Goal: Obtain resource: Download file/media

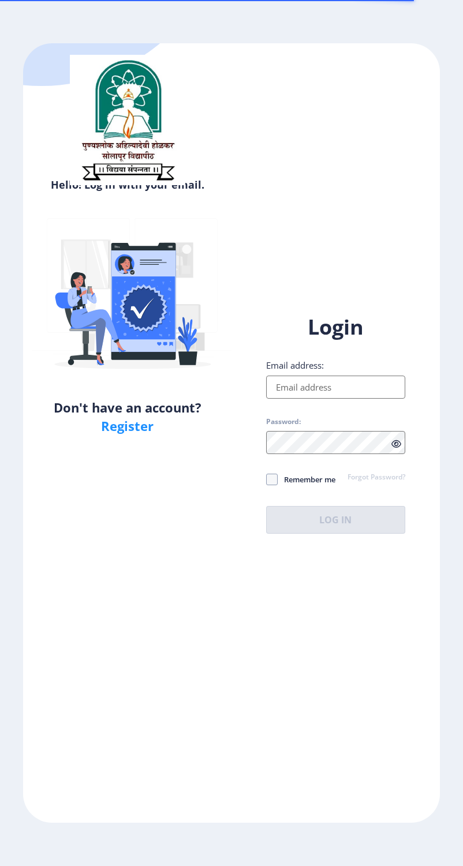
type input "[EMAIL_ADDRESS][DOMAIN_NAME]"
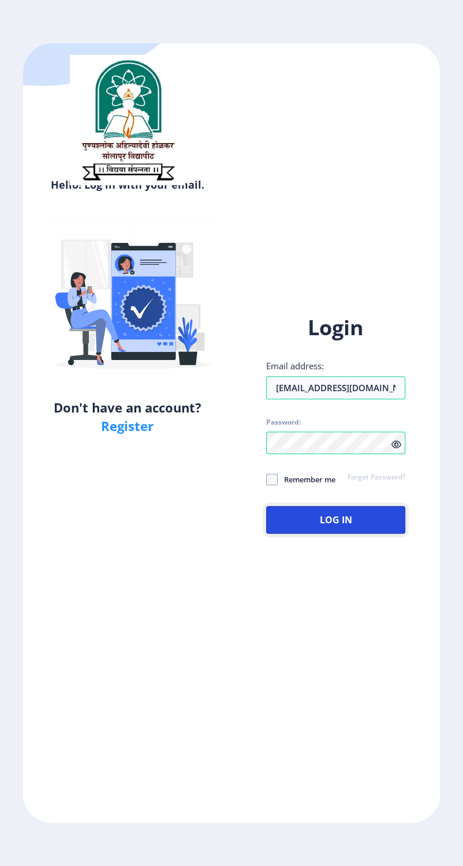
click at [405, 534] on button "Log In" at bounding box center [335, 520] width 139 height 28
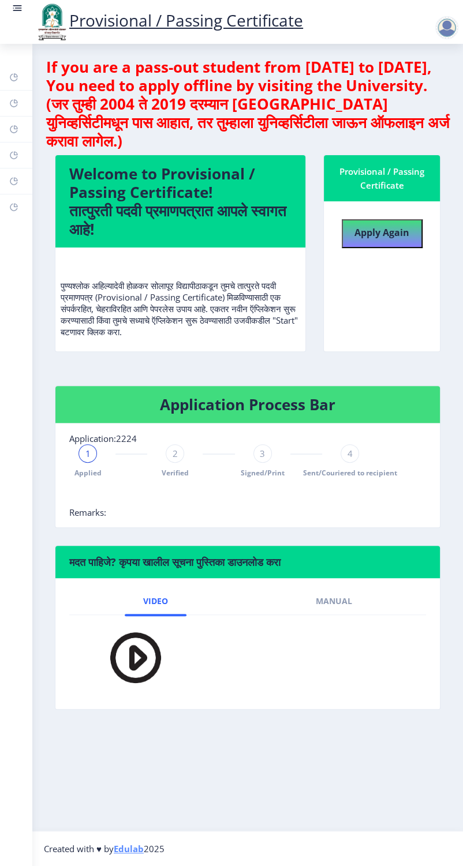
click at [23, 14] on rect at bounding box center [18, 8] width 12 height 12
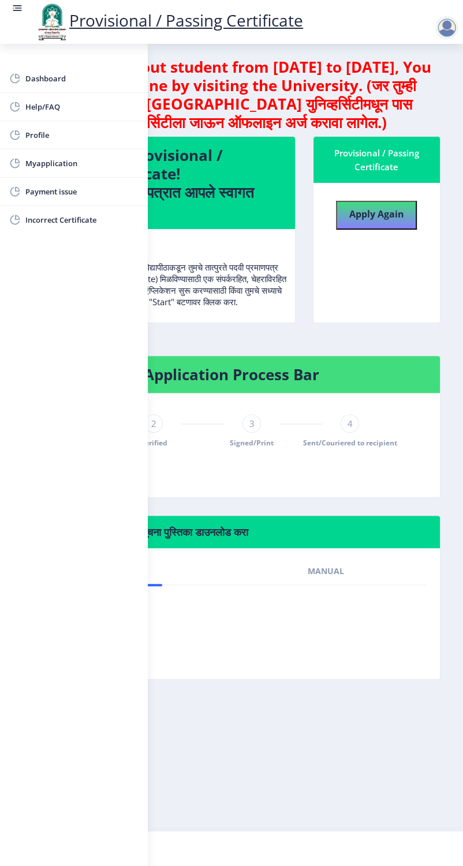
click at [32, 163] on span "Myapplication" at bounding box center [81, 163] width 113 height 14
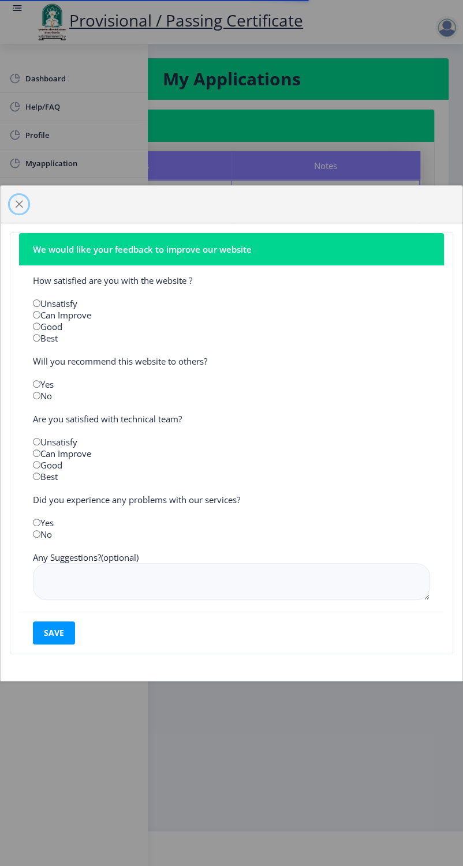
click at [24, 209] on span "button" at bounding box center [18, 204] width 9 height 9
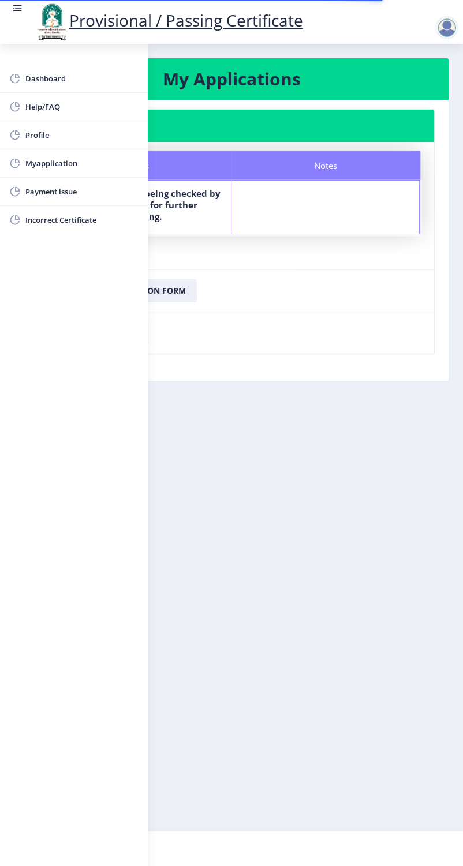
click at [23, 14] on rect at bounding box center [18, 8] width 12 height 12
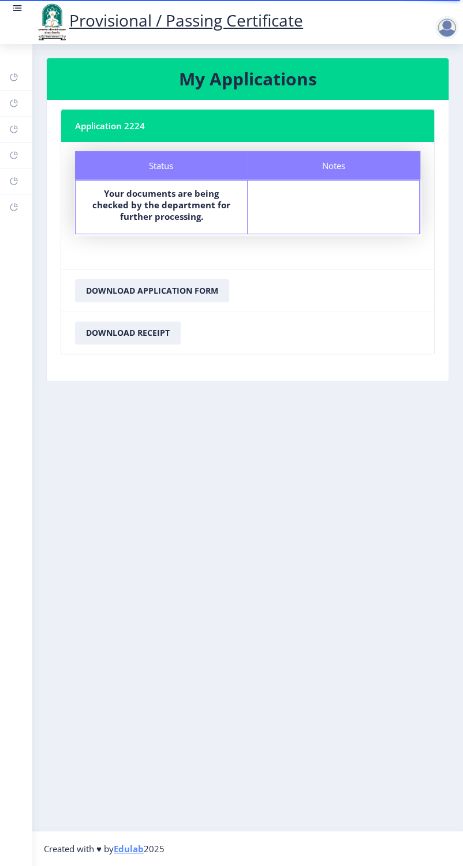
click at [458, 39] on div at bounding box center [446, 27] width 23 height 23
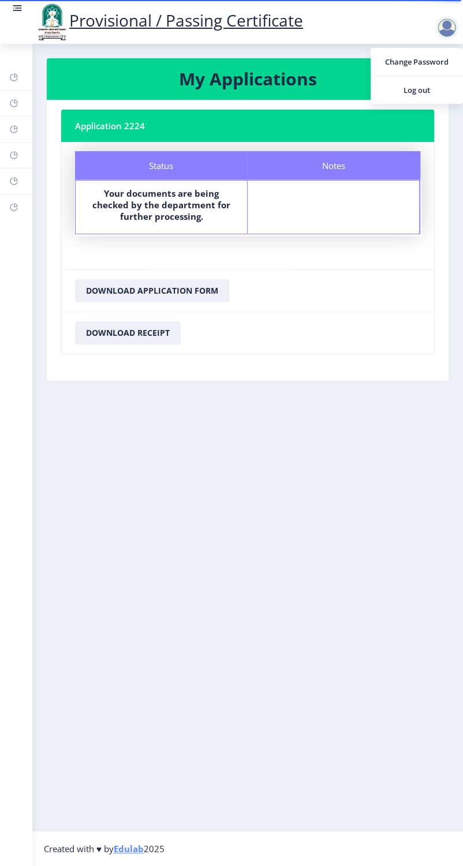
click at [430, 95] on span "Log out" at bounding box center [417, 90] width 74 height 14
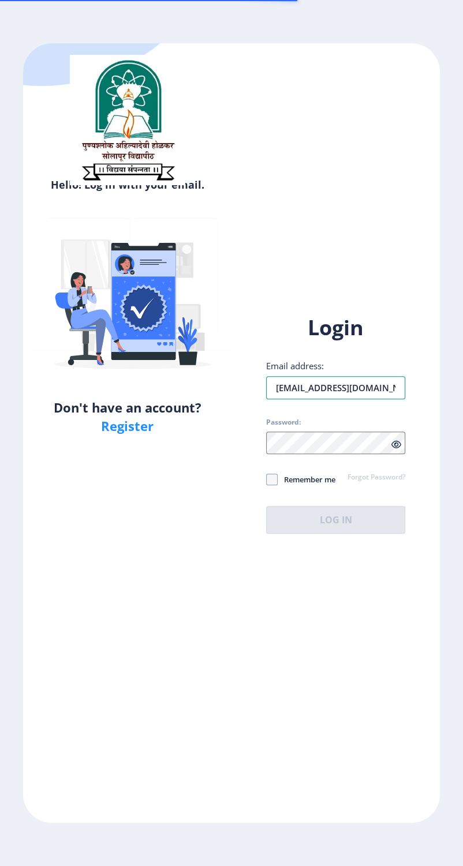
click at [362, 399] on input "[EMAIL_ADDRESS][DOMAIN_NAME]" at bounding box center [335, 387] width 139 height 23
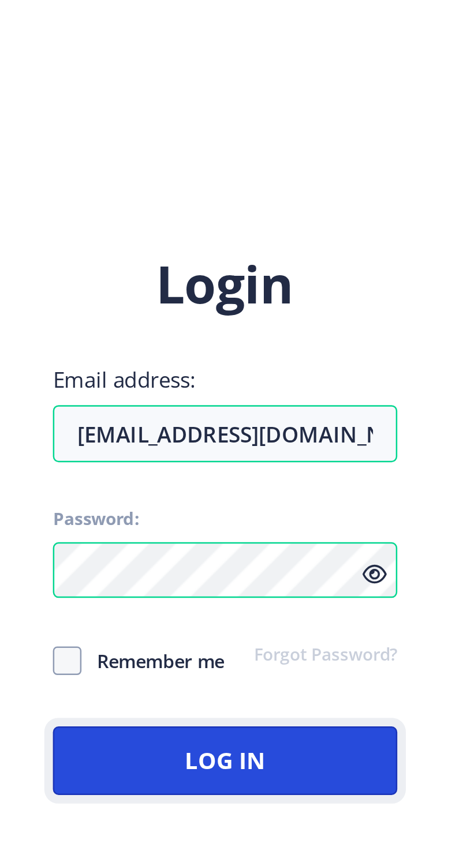
click at [405, 534] on button "Log In" at bounding box center [335, 520] width 139 height 28
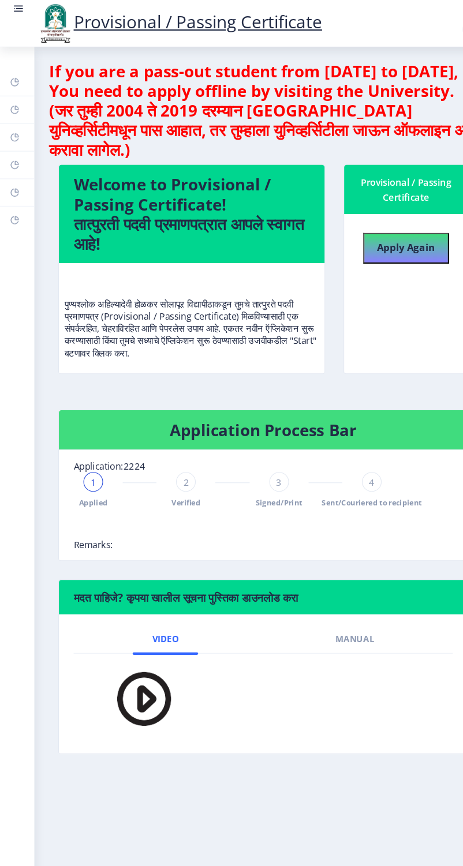
click at [18, 10] on rect at bounding box center [18, 8] width 12 height 12
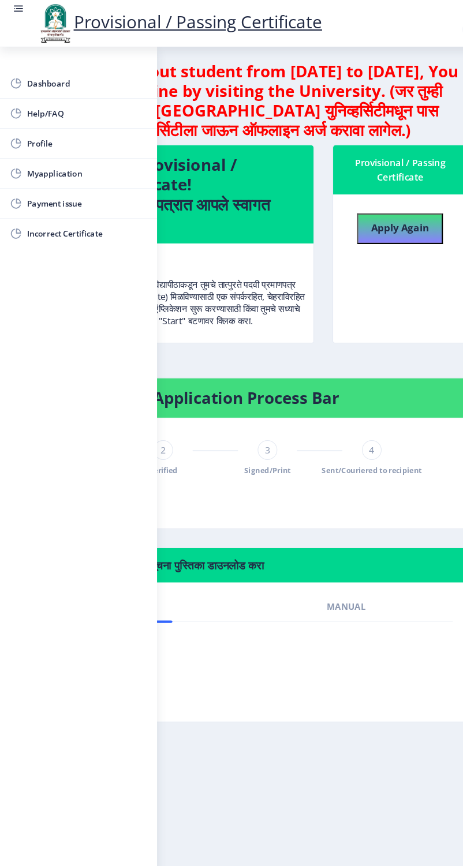
click at [77, 163] on span "Myapplication" at bounding box center [81, 163] width 113 height 14
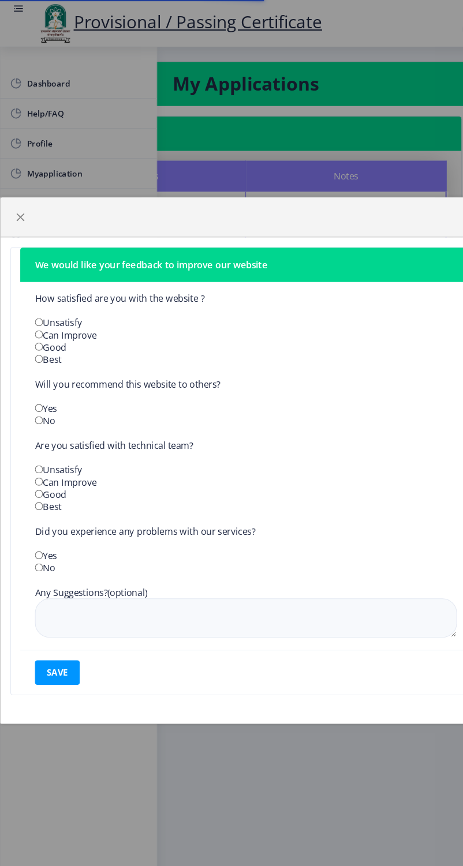
click at [10, 8] on div "We would like your feedback to improve our website How satisfied are you with t…" at bounding box center [231, 433] width 463 height 866
click at [20, 16] on div "We would like your feedback to improve our website How satisfied are you with t…" at bounding box center [231, 433] width 463 height 866
click at [21, 205] on span "button" at bounding box center [18, 204] width 9 height 9
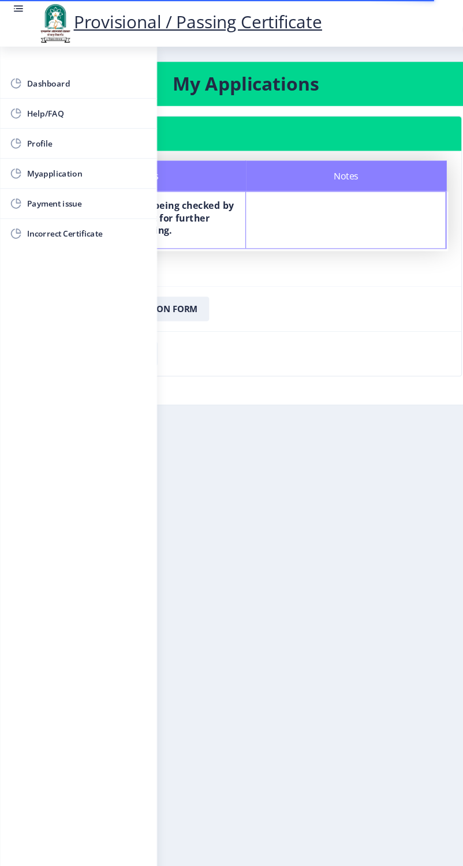
click at [23, 14] on rect at bounding box center [18, 8] width 12 height 12
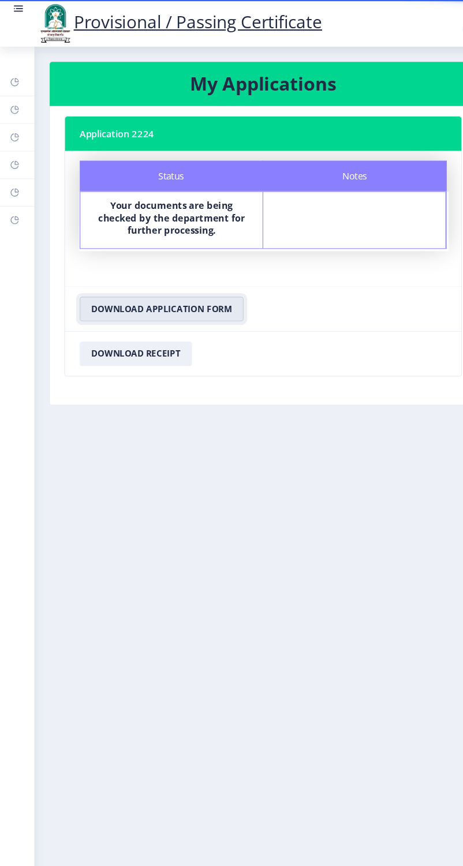
click at [201, 293] on button "Download Application Form" at bounding box center [152, 290] width 154 height 23
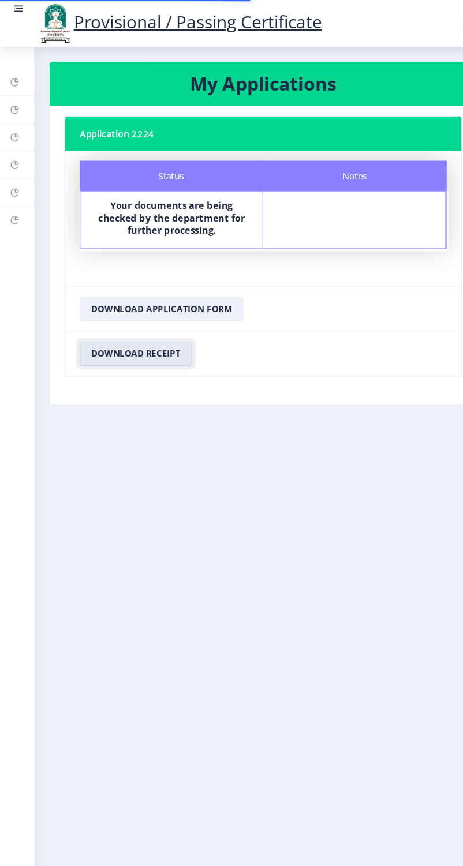
click at [181, 344] on button "Download Receipt" at bounding box center [128, 332] width 106 height 23
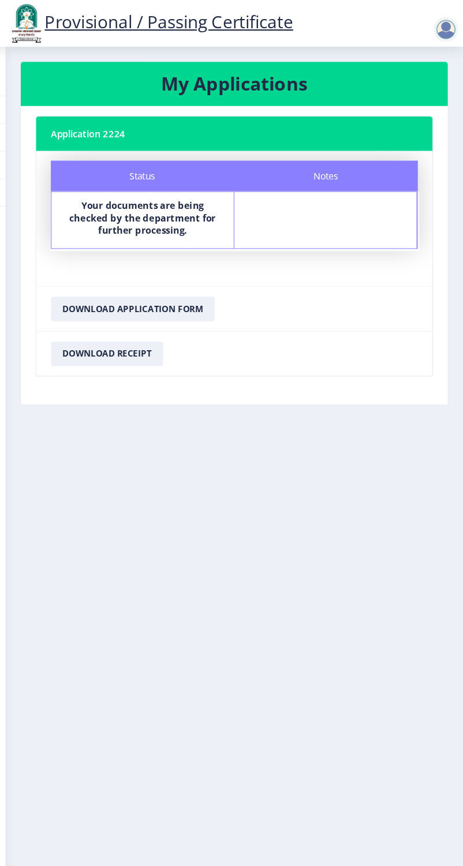
click at [440, 33] on div at bounding box center [446, 27] width 23 height 23
click at [430, 91] on span "Log out" at bounding box center [417, 90] width 74 height 14
